Goal: Find specific page/section: Find specific page/section

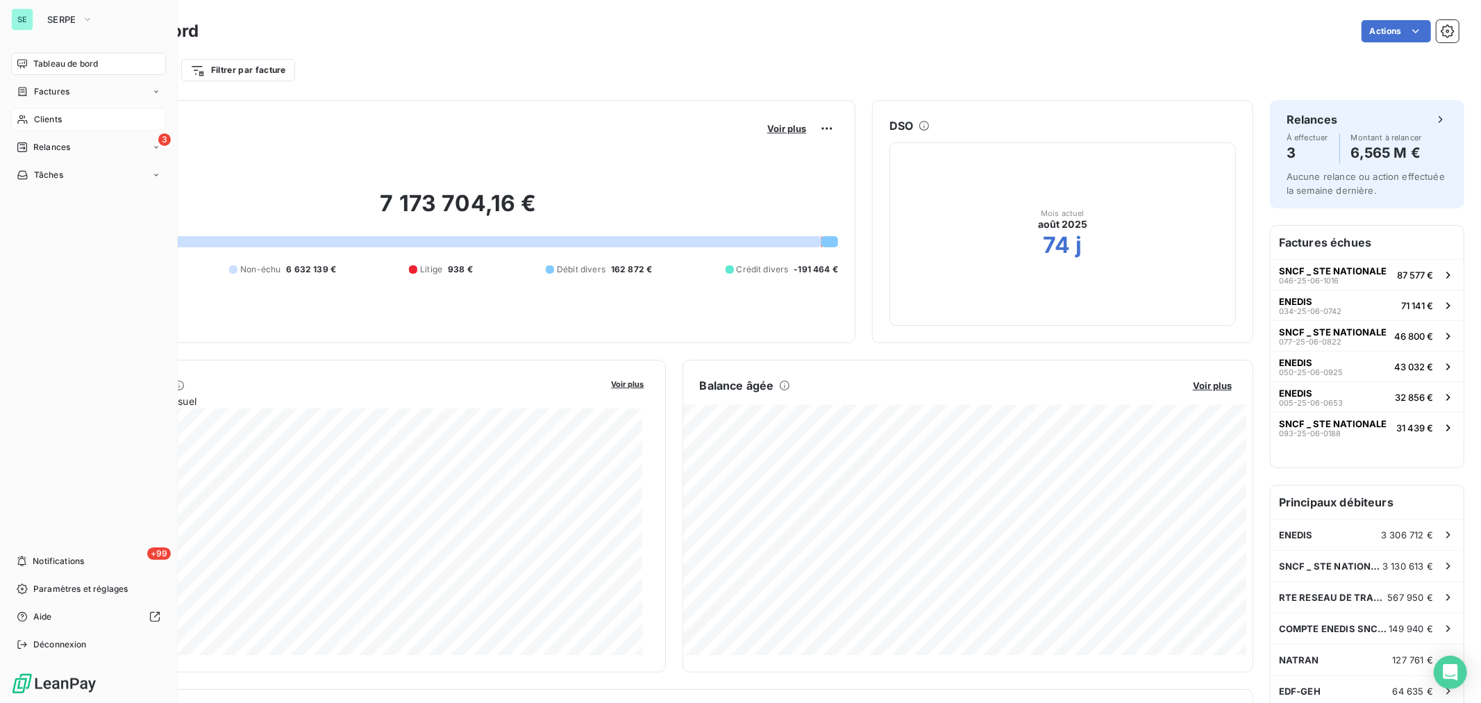
click at [61, 114] on span "Clients" at bounding box center [48, 119] width 28 height 12
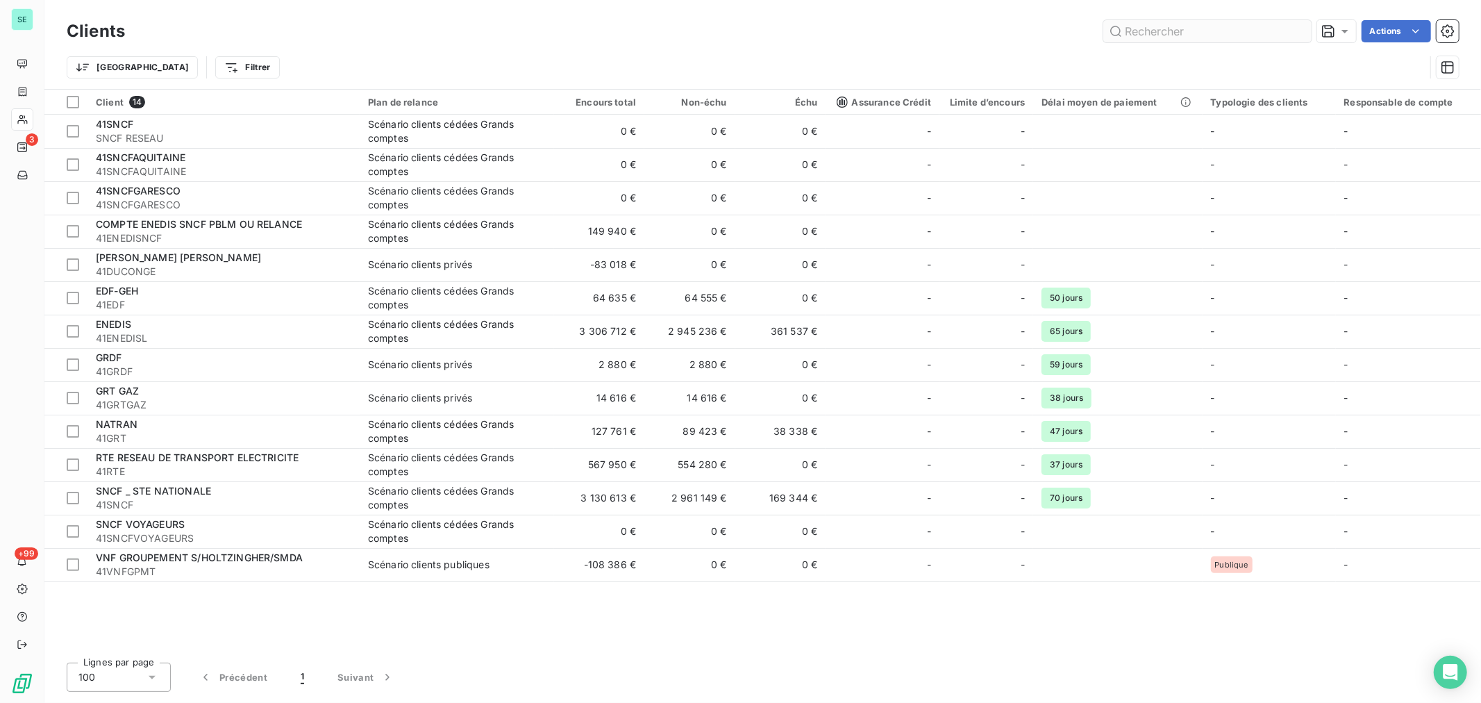
click at [1136, 30] on input "text" at bounding box center [1207, 31] width 208 height 22
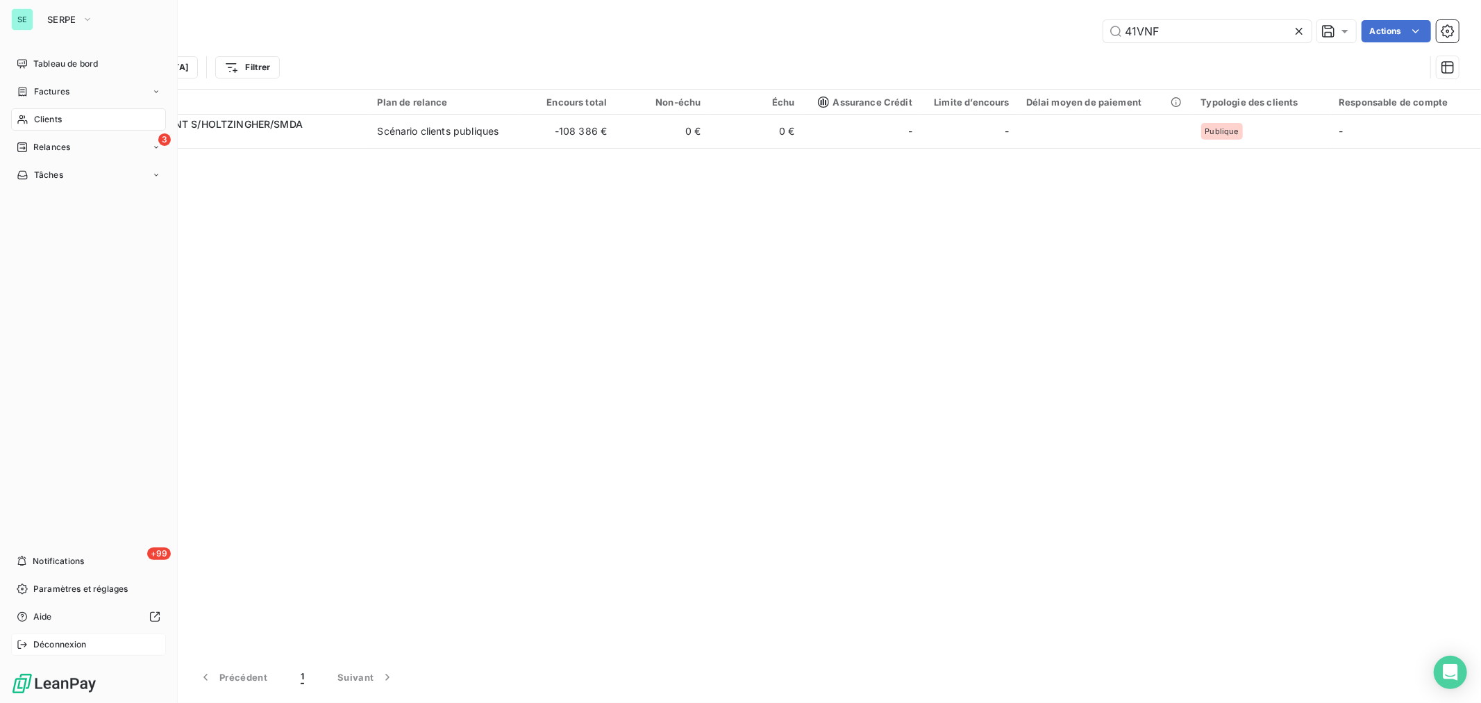
type input "41VNF"
click at [67, 647] on span "Déconnexion" at bounding box center [59, 644] width 53 height 12
